Goal: Task Accomplishment & Management: Use online tool/utility

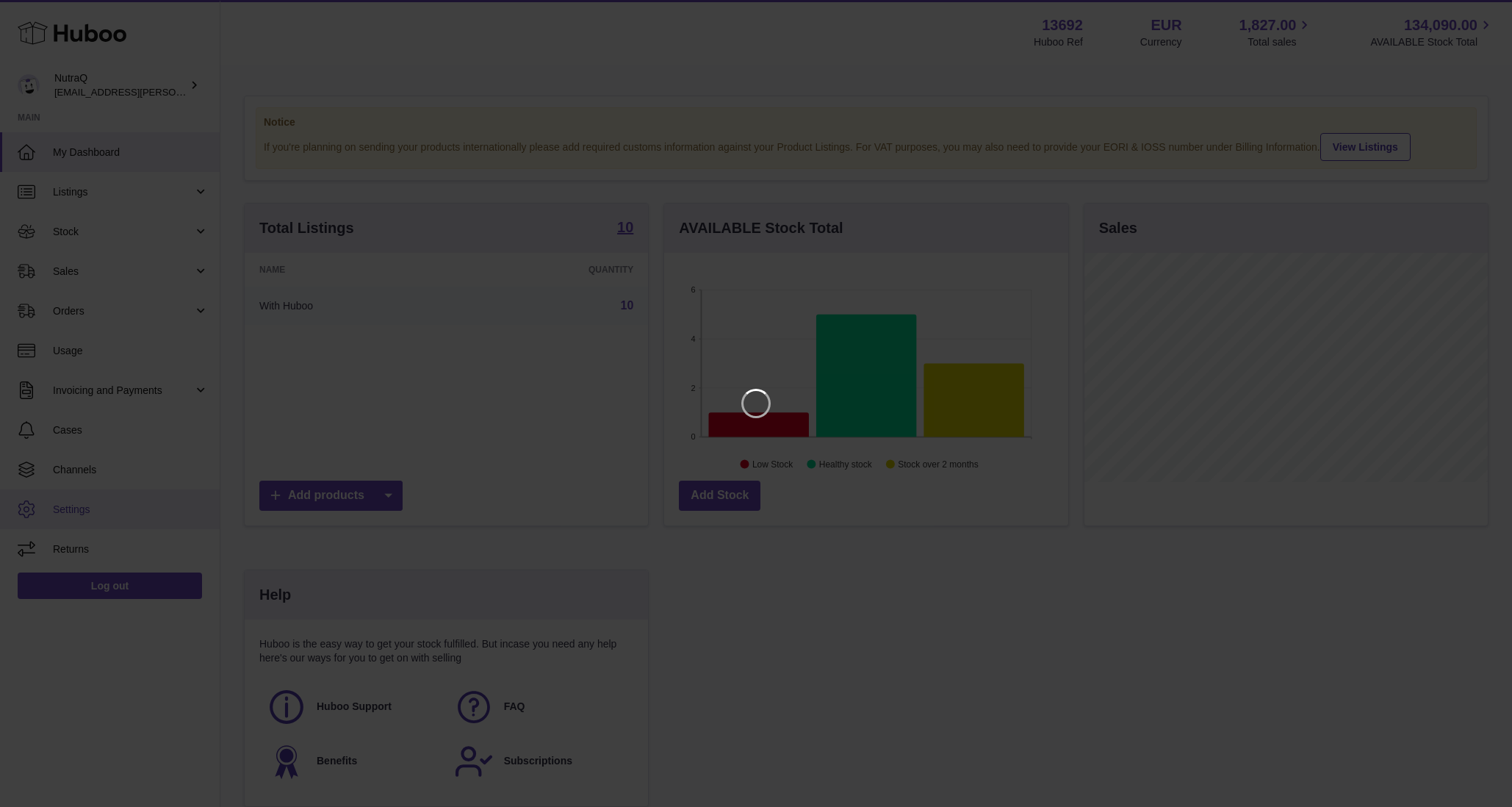
scroll to position [229, 408]
click at [1486, 7] on icon "Close" at bounding box center [1485, 13] width 18 height 18
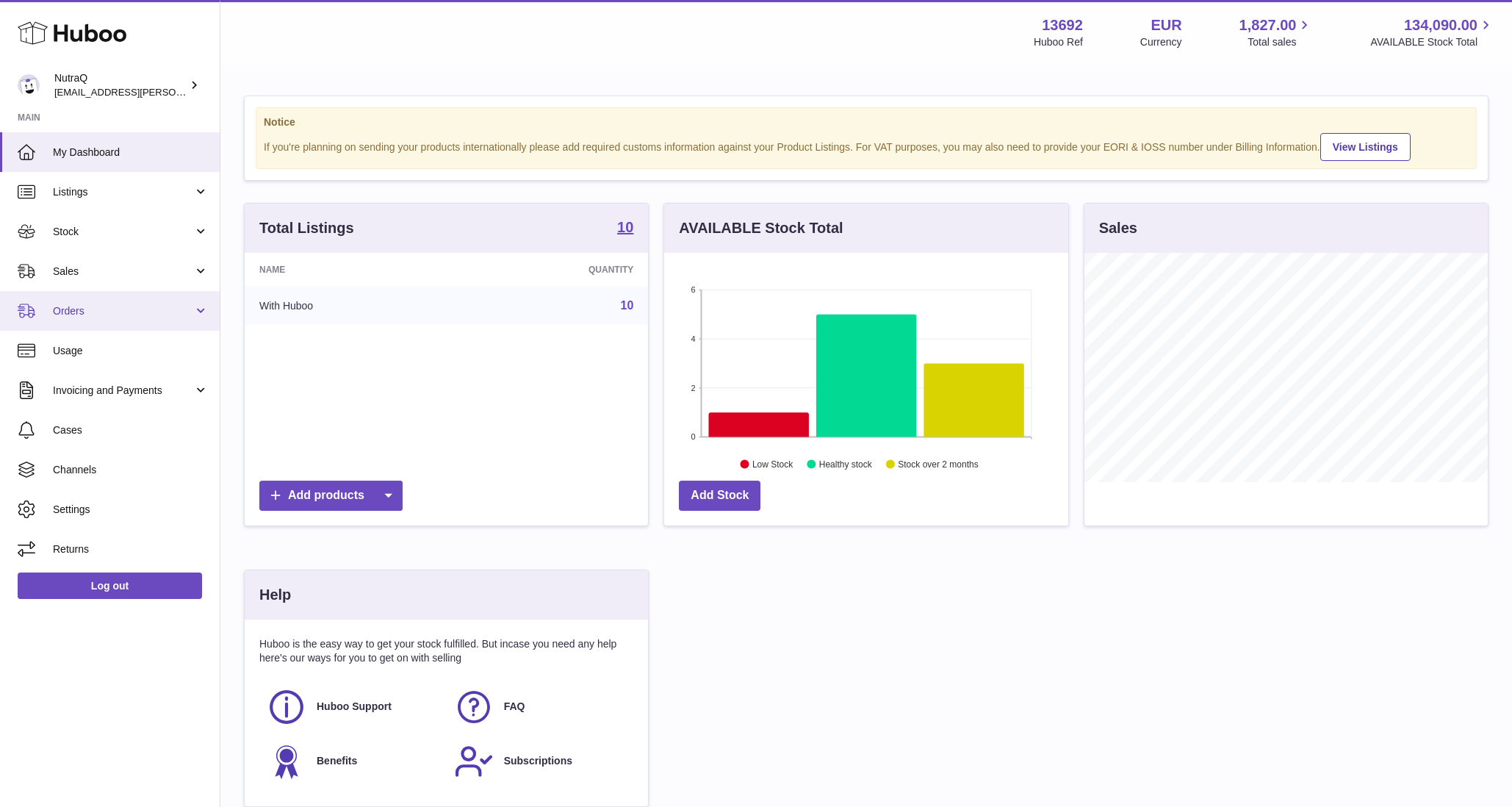
click at [120, 308] on span "Orders" at bounding box center [122, 312] width 140 height 14
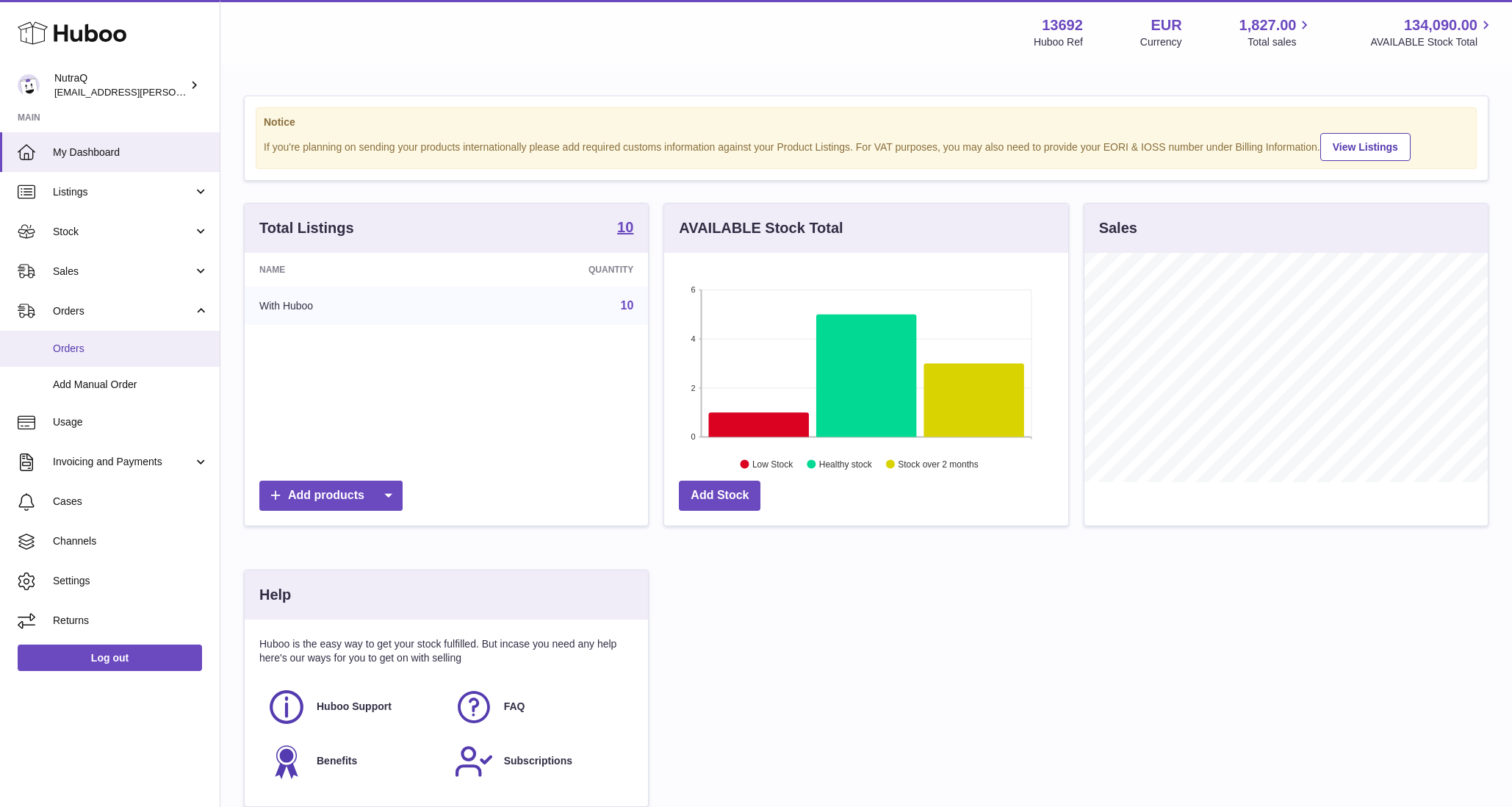
click at [139, 356] on link "Orders" at bounding box center [109, 348] width 219 height 36
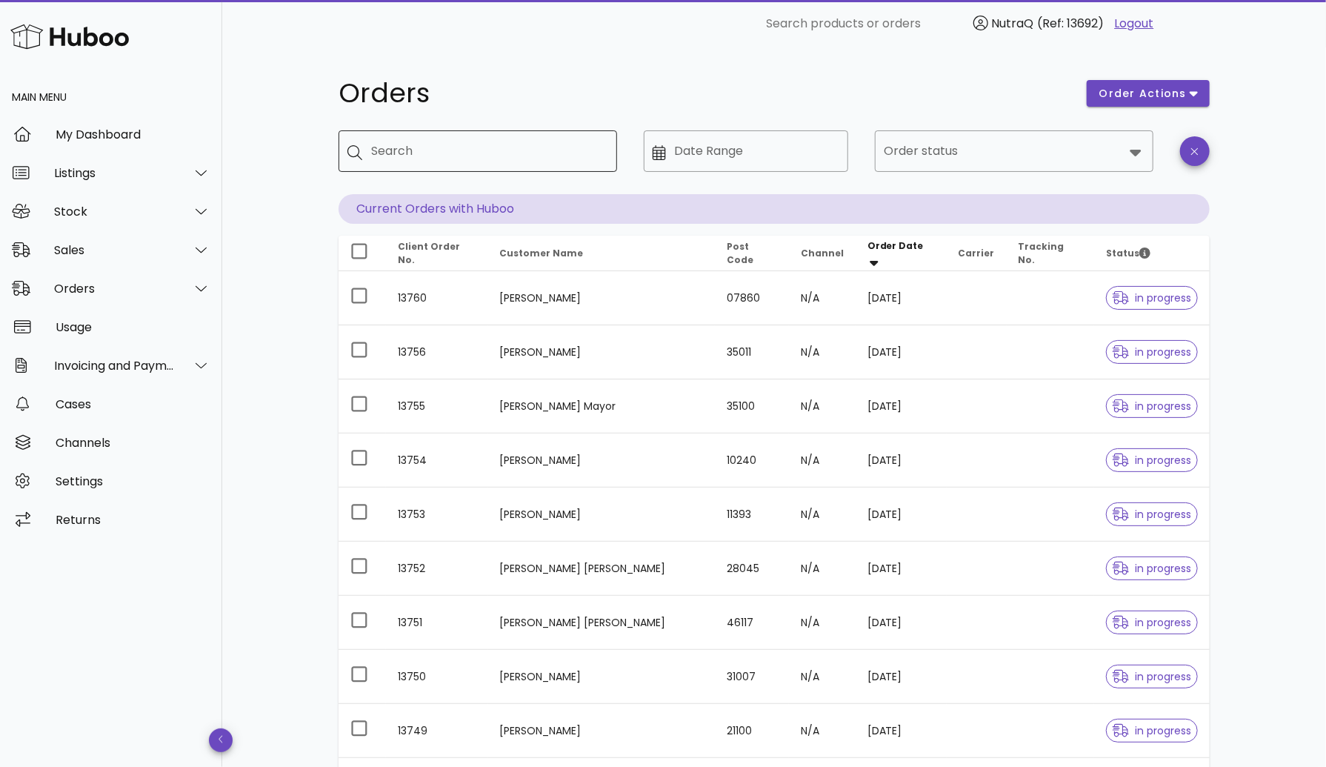
click at [423, 147] on input "Search" at bounding box center [488, 151] width 234 height 24
type input "*****"
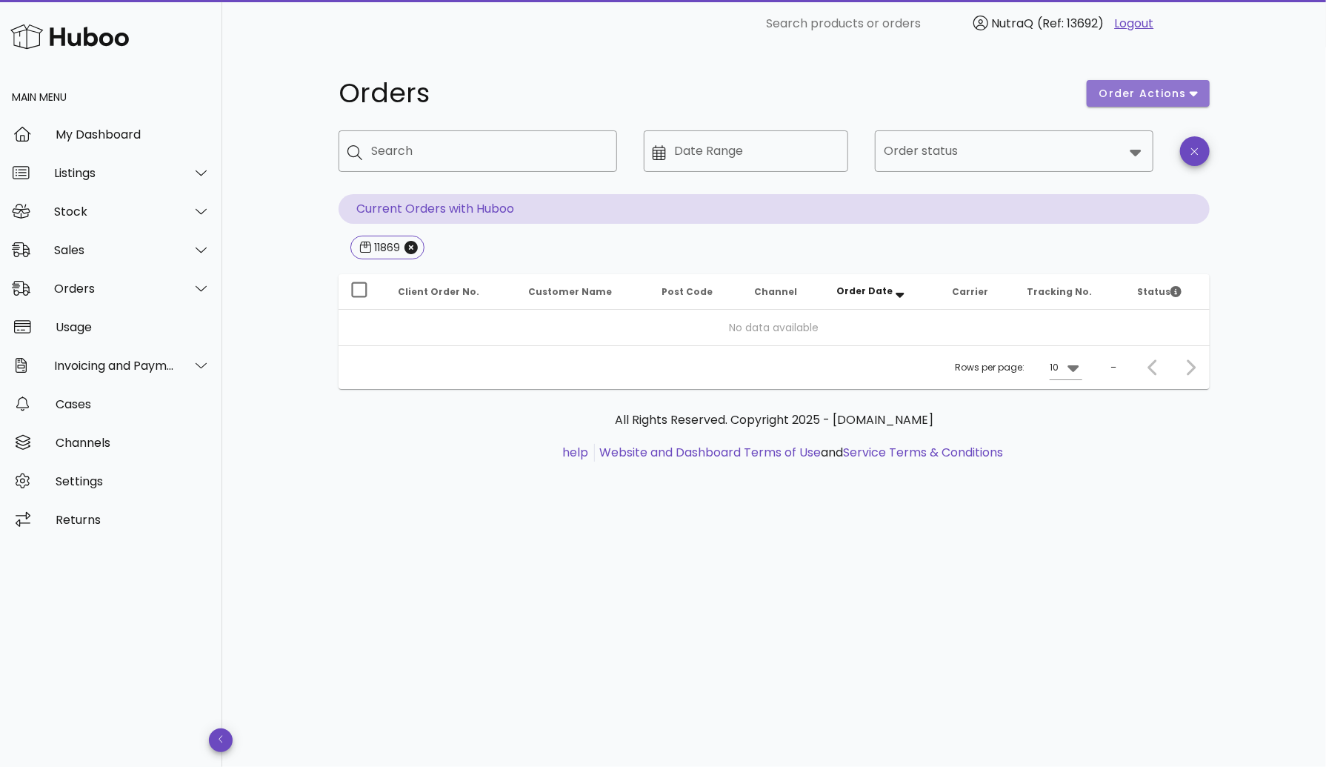
click at [1189, 91] on icon "button" at bounding box center [1193, 93] width 8 height 13
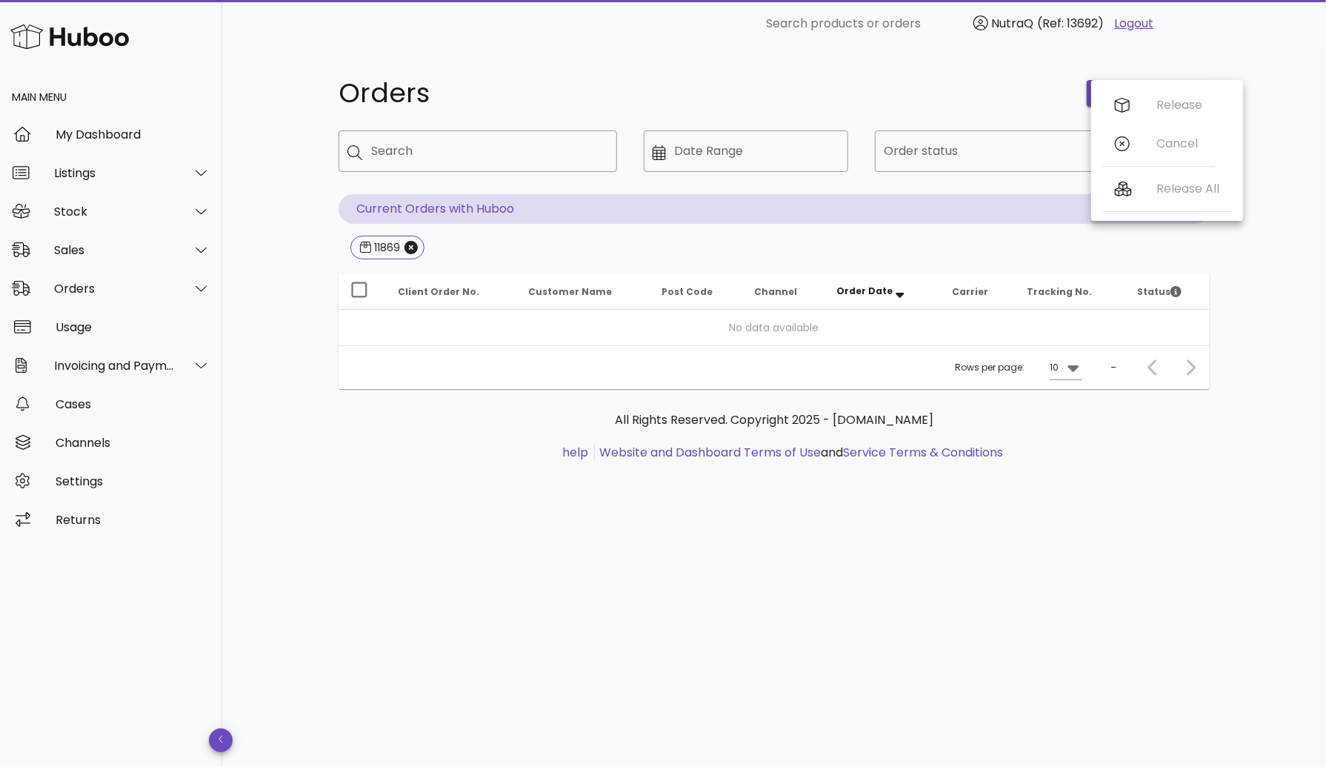
click at [353, 610] on div "Orders order actions ​ Search ​ Date Range ​ Order status Current Orders with H…" at bounding box center [774, 406] width 1104 height 719
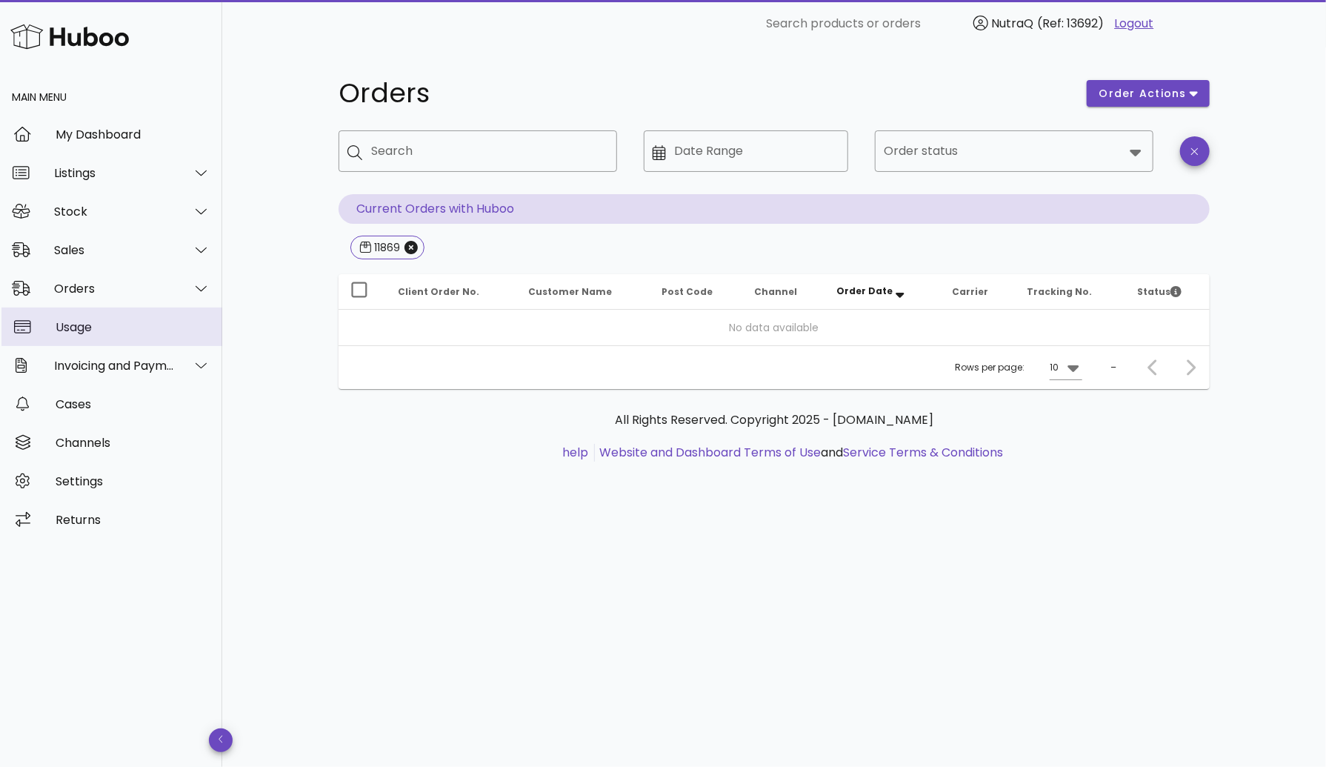
click at [100, 312] on div "Usage" at bounding box center [133, 327] width 155 height 32
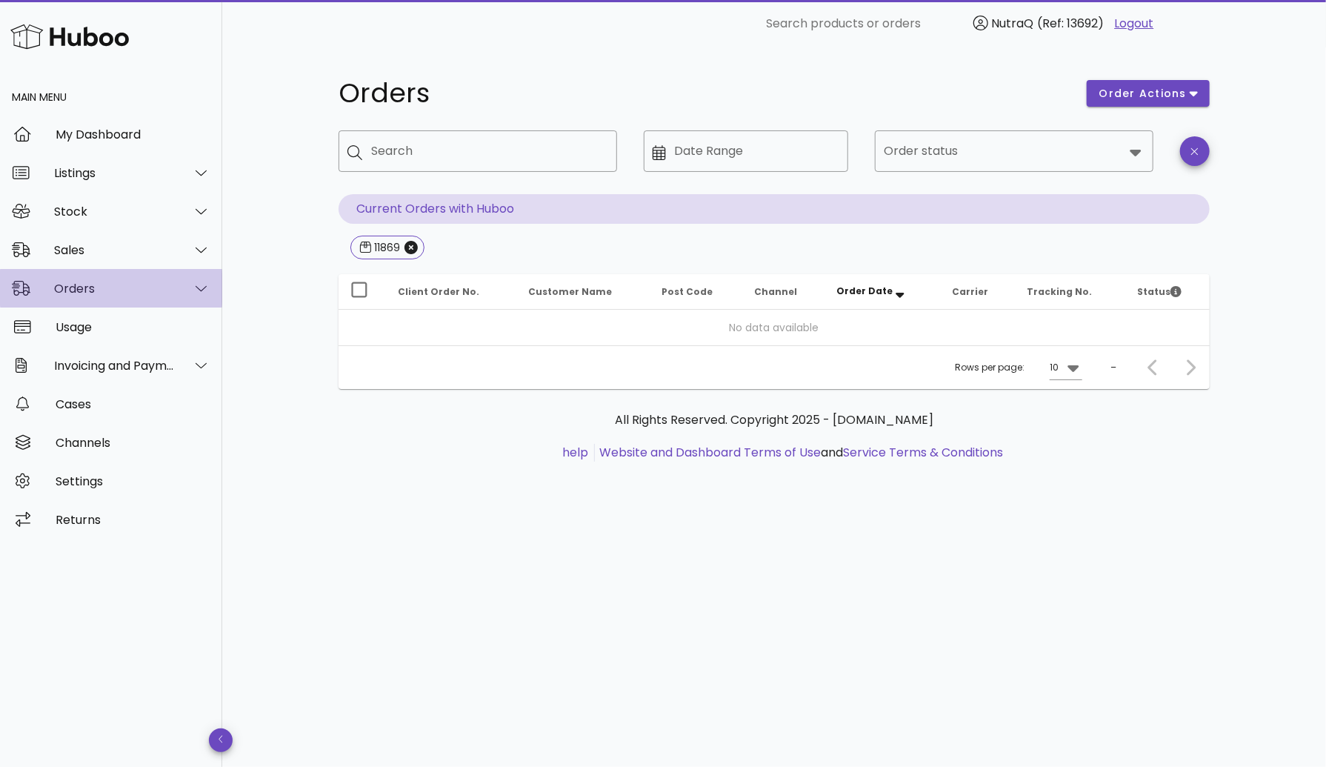
click at [103, 290] on div "Orders" at bounding box center [114, 288] width 121 height 14
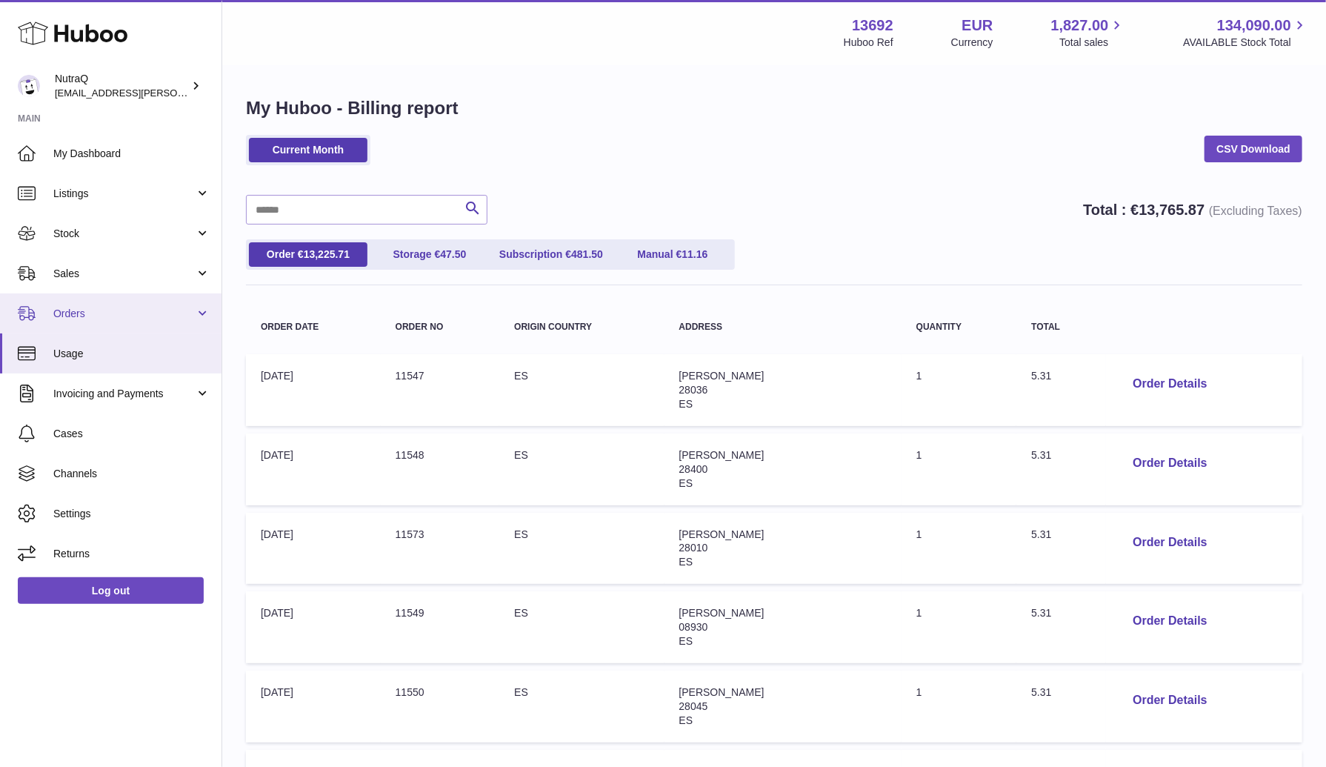
click at [130, 317] on span "Orders" at bounding box center [123, 314] width 141 height 14
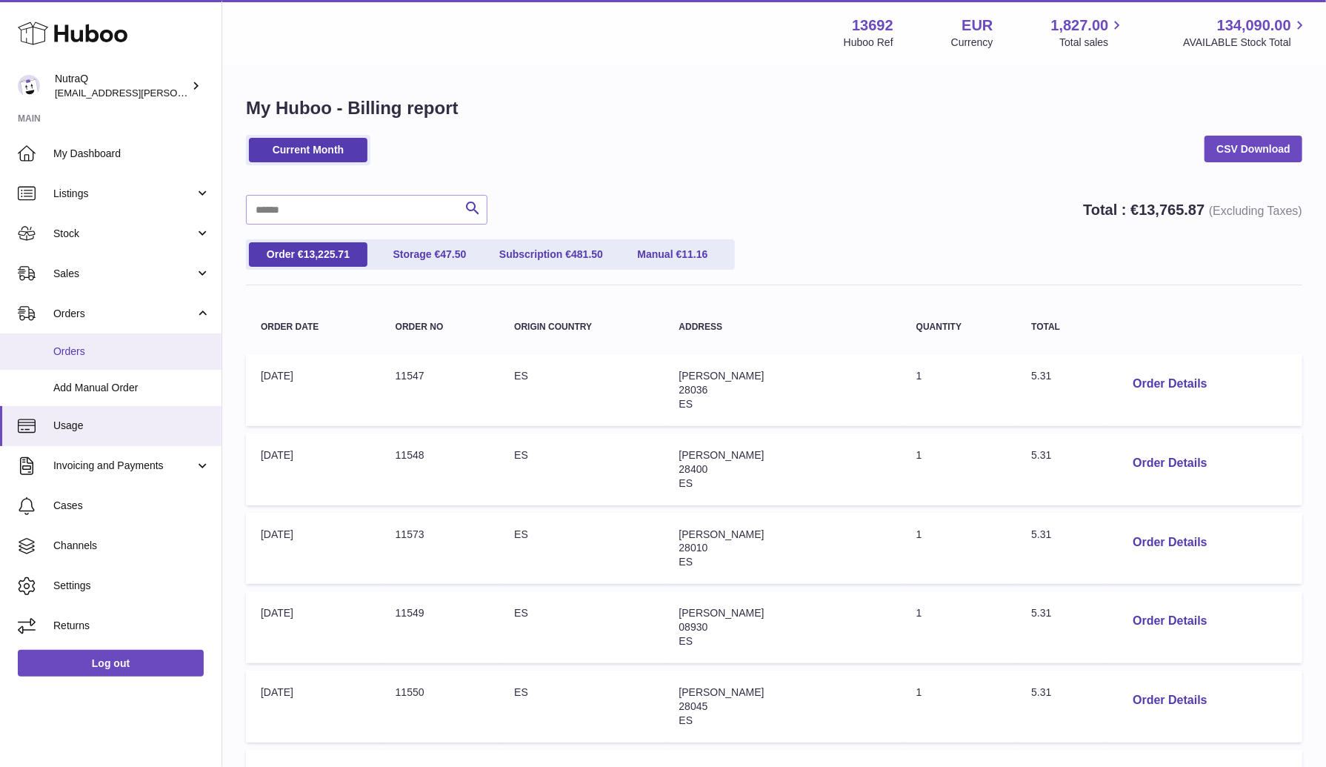
click at [111, 359] on link "Orders" at bounding box center [110, 351] width 221 height 36
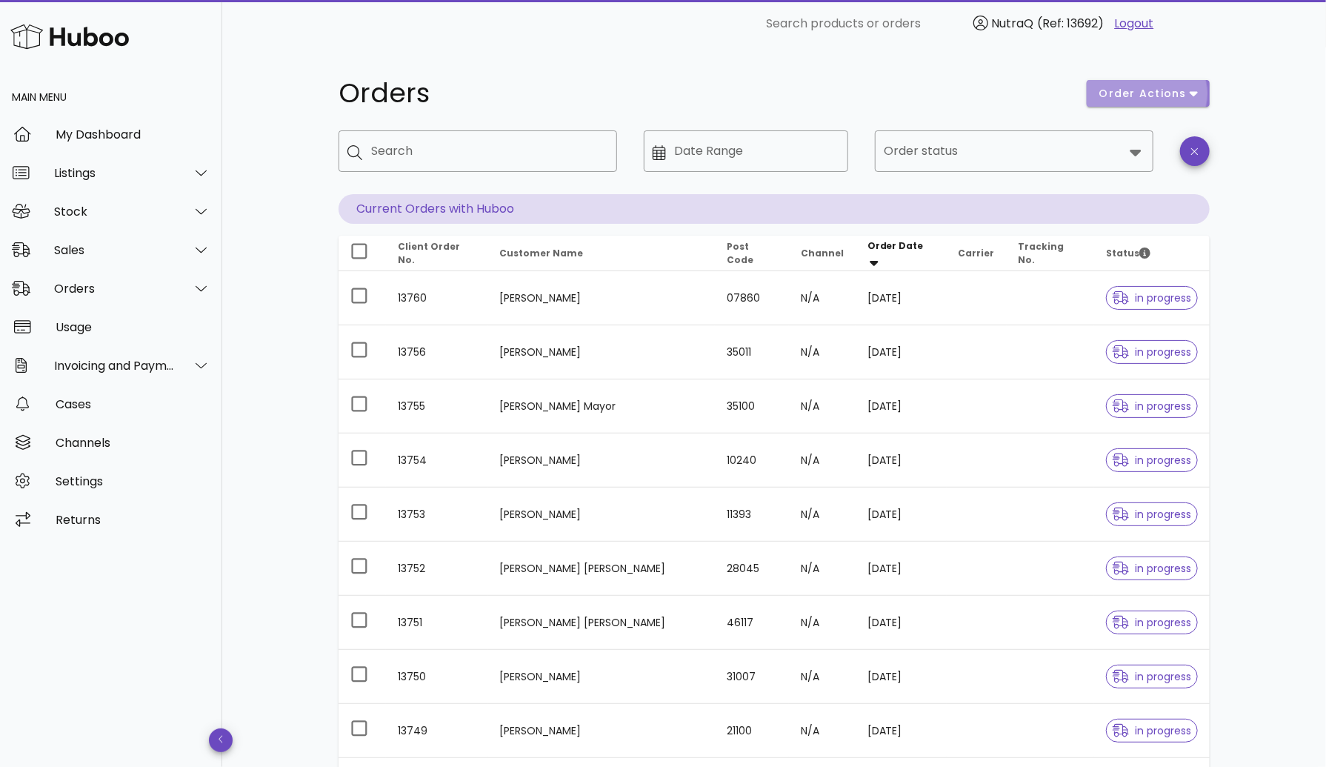
click at [1178, 88] on span "order actions" at bounding box center [1142, 94] width 89 height 16
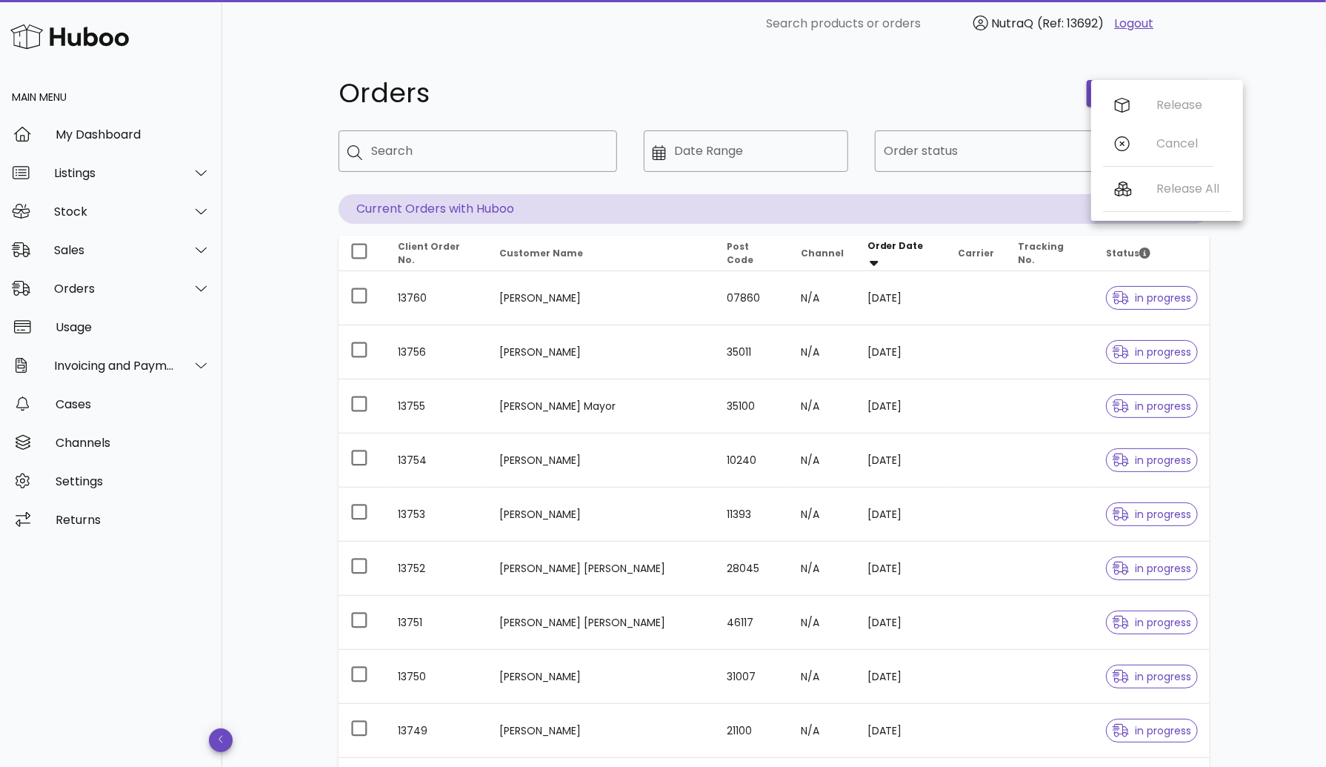
click at [1268, 87] on div "Orders order actions ​ Search ​ Date Range ​ Order status Current Orders with H…" at bounding box center [774, 510] width 1104 height 927
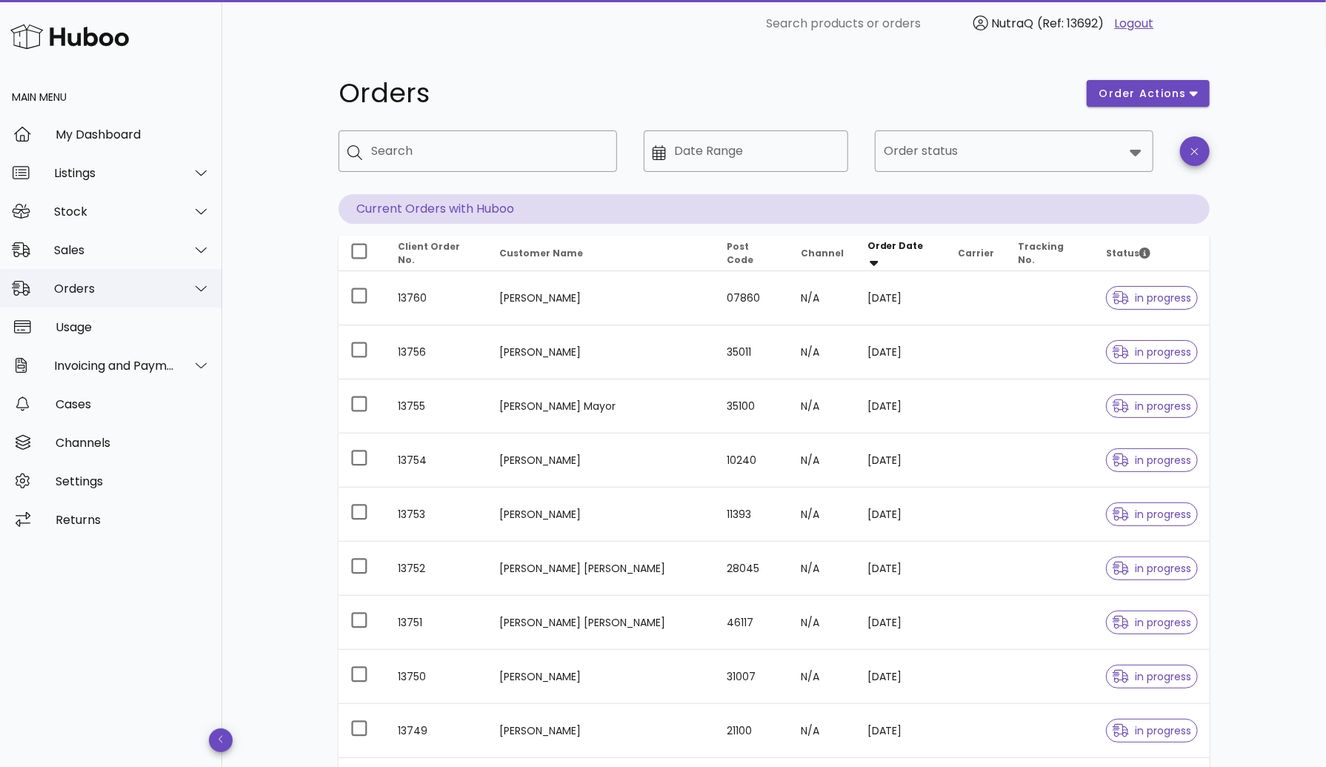
click at [92, 284] on div "Orders" at bounding box center [114, 288] width 121 height 14
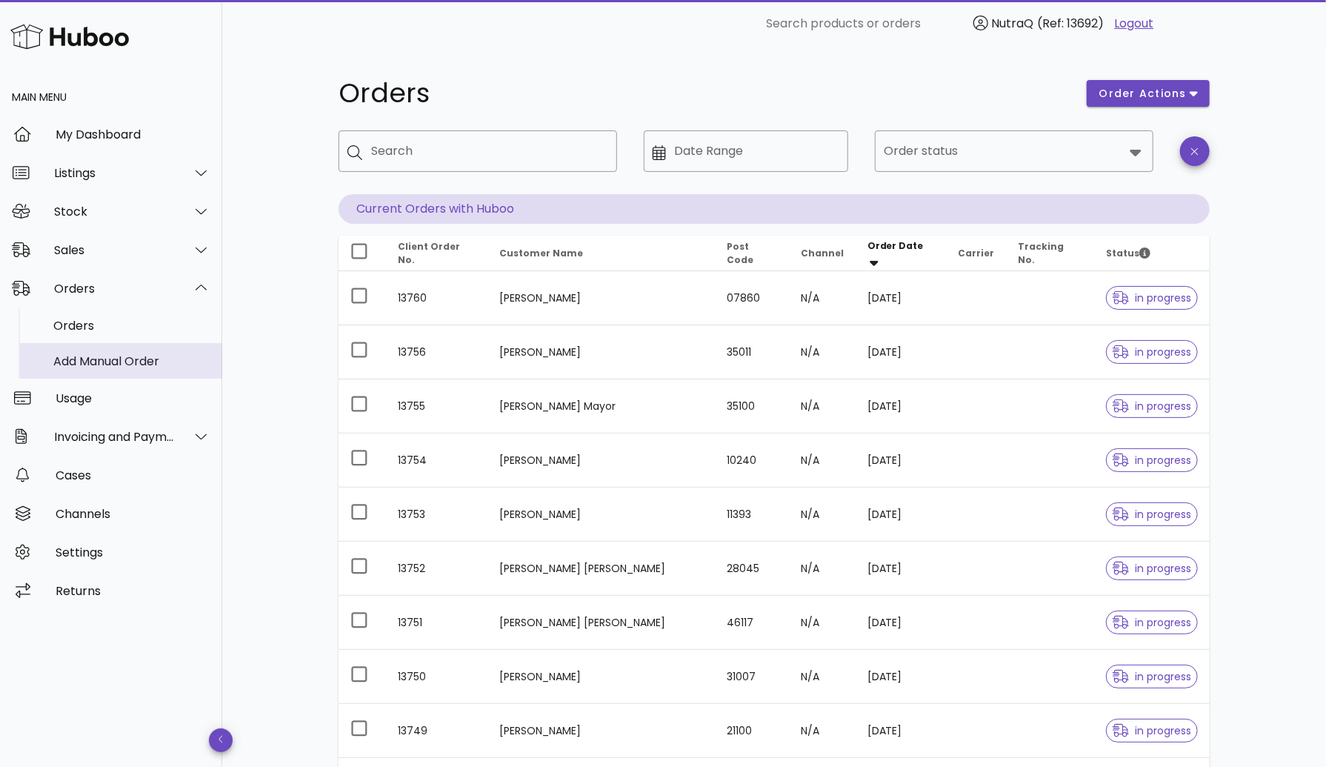
click at [107, 362] on div "Add Manual Order" at bounding box center [131, 361] width 157 height 14
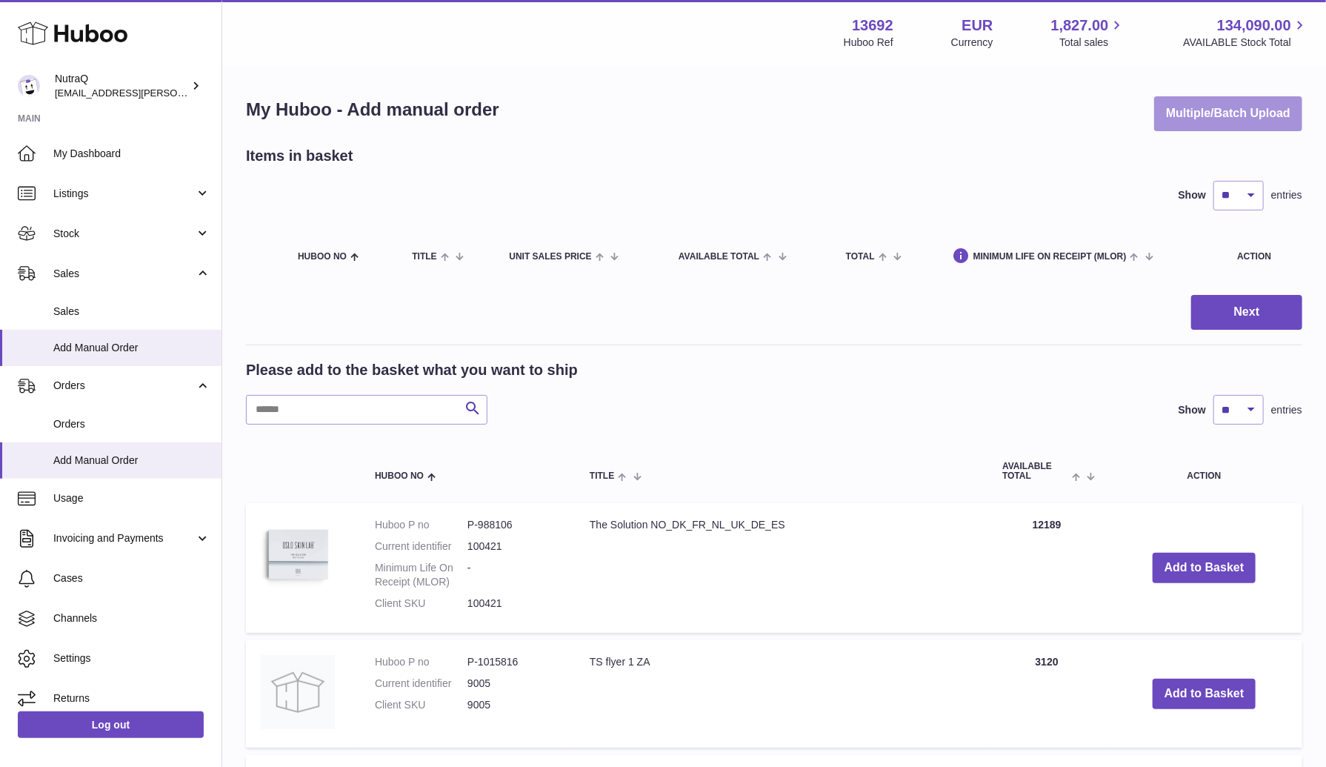
click at [1215, 118] on button "Multiple/Batch Upload" at bounding box center [1228, 113] width 148 height 35
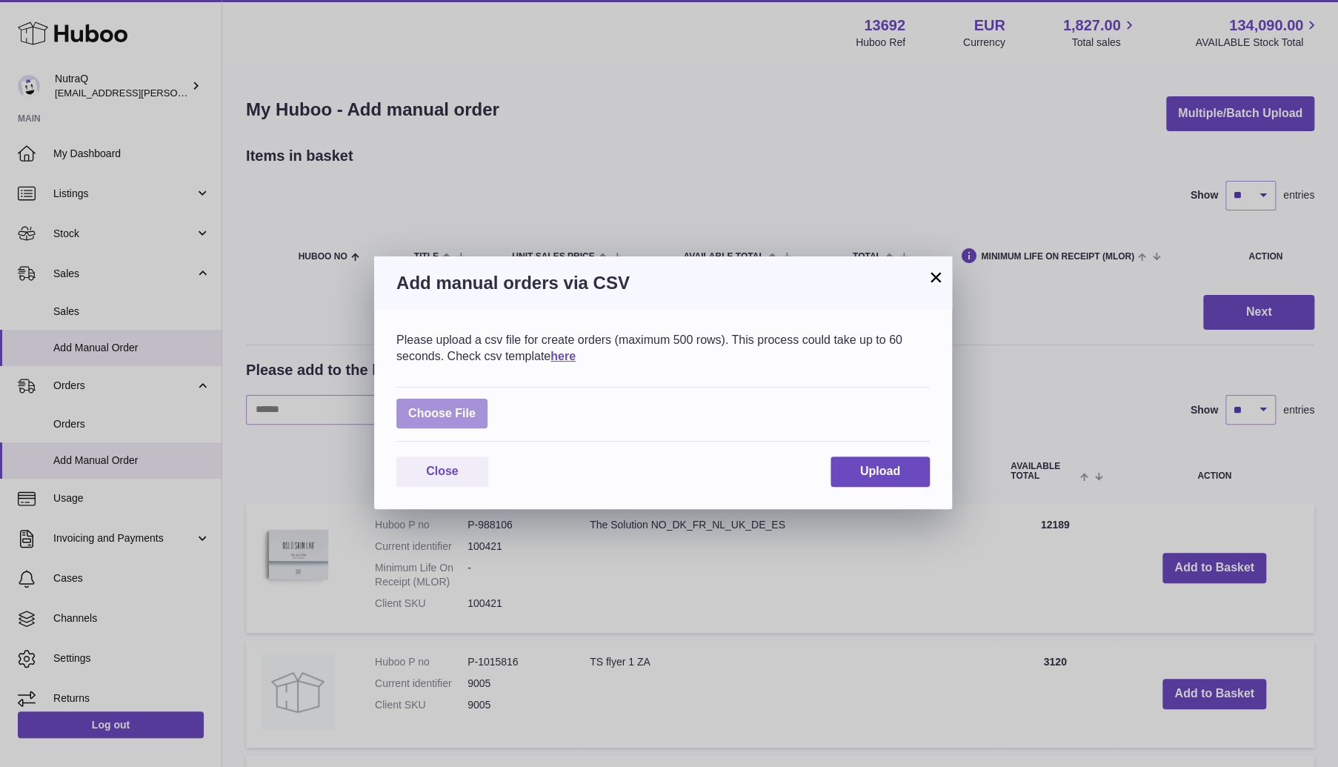
click at [433, 417] on label at bounding box center [441, 413] width 91 height 30
click at [475, 407] on input "file" at bounding box center [475, 406] width 1 height 1
click at [935, 281] on button "×" at bounding box center [936, 277] width 18 height 18
